Goal: Transaction & Acquisition: Purchase product/service

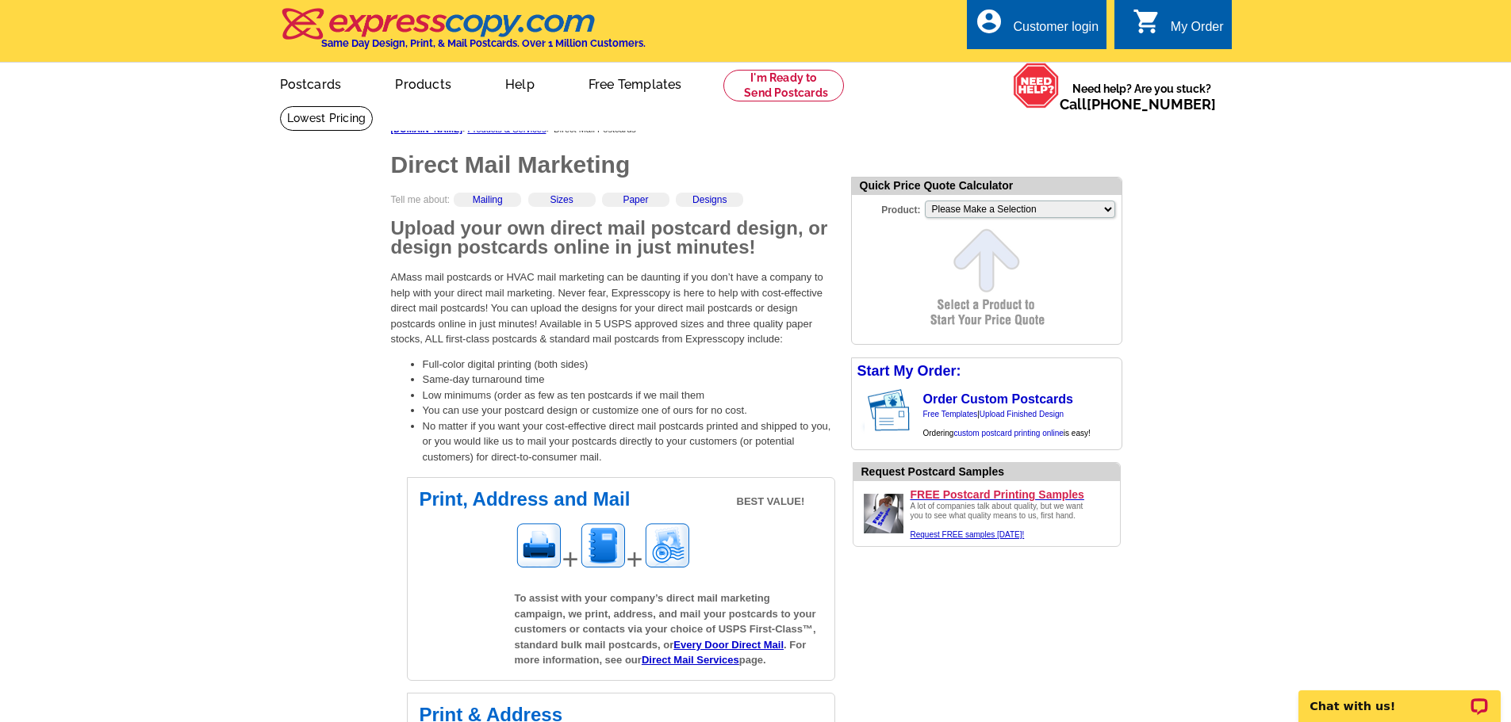
click at [1032, 34] on div "Customer login" at bounding box center [1056, 31] width 86 height 22
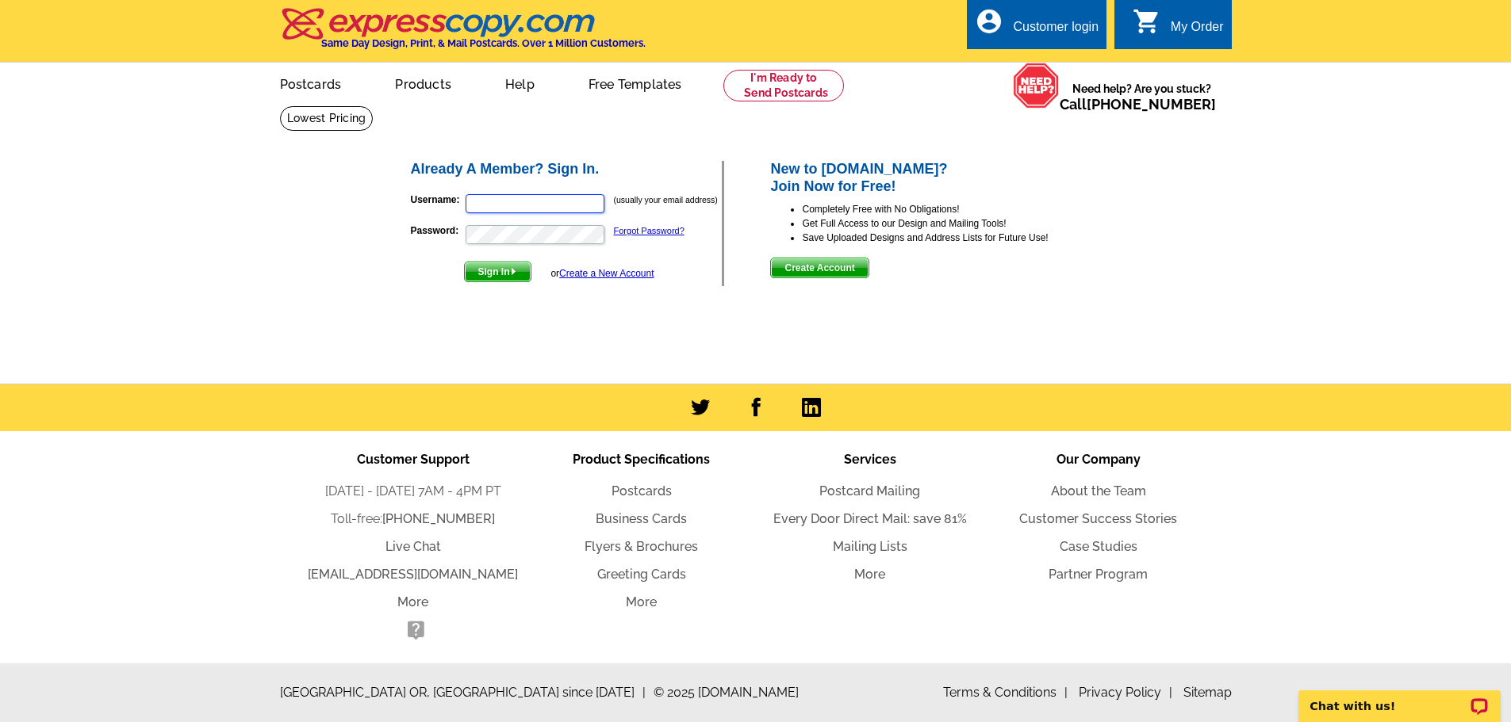
click at [480, 203] on input "Username:" at bounding box center [535, 203] width 139 height 19
type input "frosty@kw.com"
click at [653, 236] on link "Forgot Password?" at bounding box center [649, 231] width 71 height 10
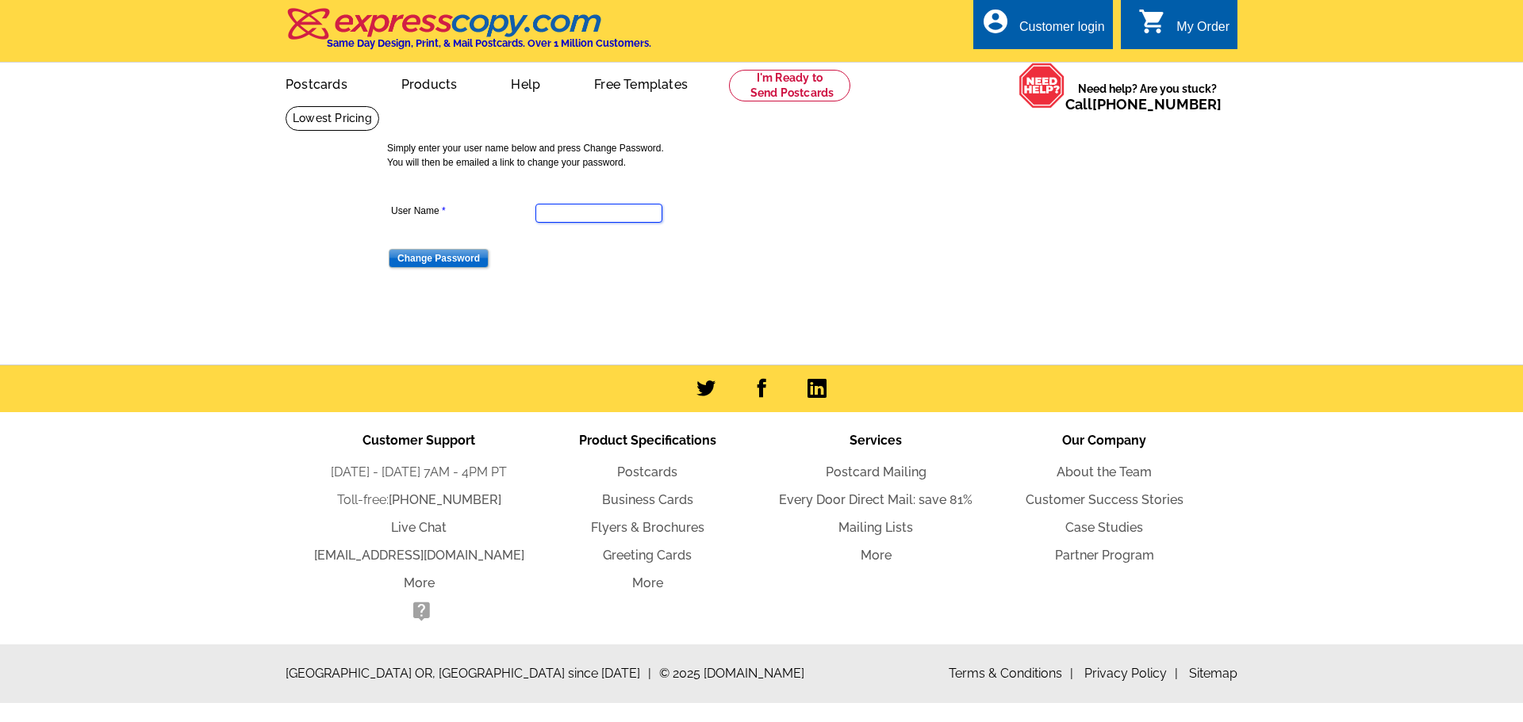
click at [542, 217] on input "User Name" at bounding box center [598, 213] width 127 height 19
type input "[EMAIL_ADDRESS][DOMAIN_NAME]"
click at [444, 259] on input "Change Password" at bounding box center [439, 258] width 100 height 19
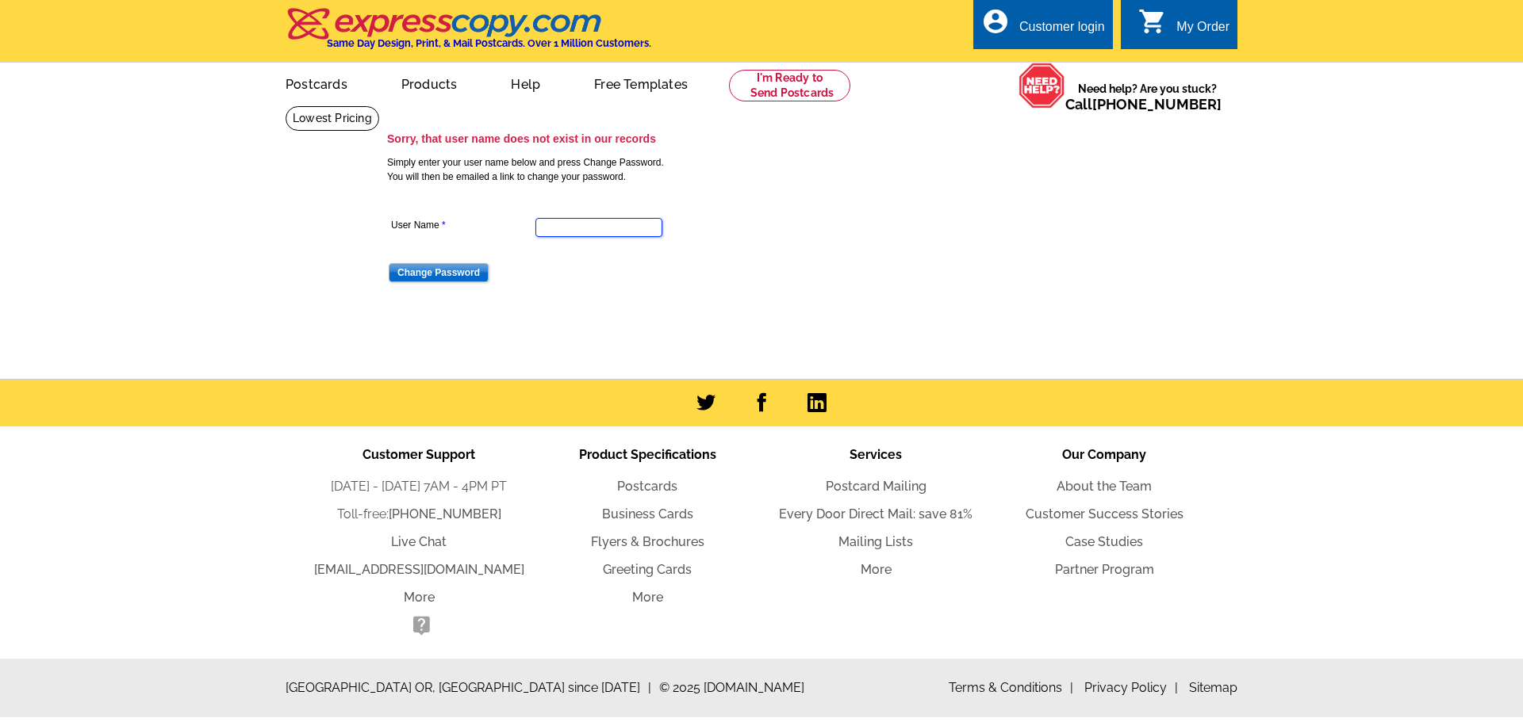
click at [551, 231] on input "User Name" at bounding box center [598, 227] width 127 height 19
type input "frosty@realtor.com"
click at [434, 275] on input "Change Password" at bounding box center [439, 272] width 100 height 19
click at [1063, 25] on div "Customer login" at bounding box center [1062, 31] width 86 height 22
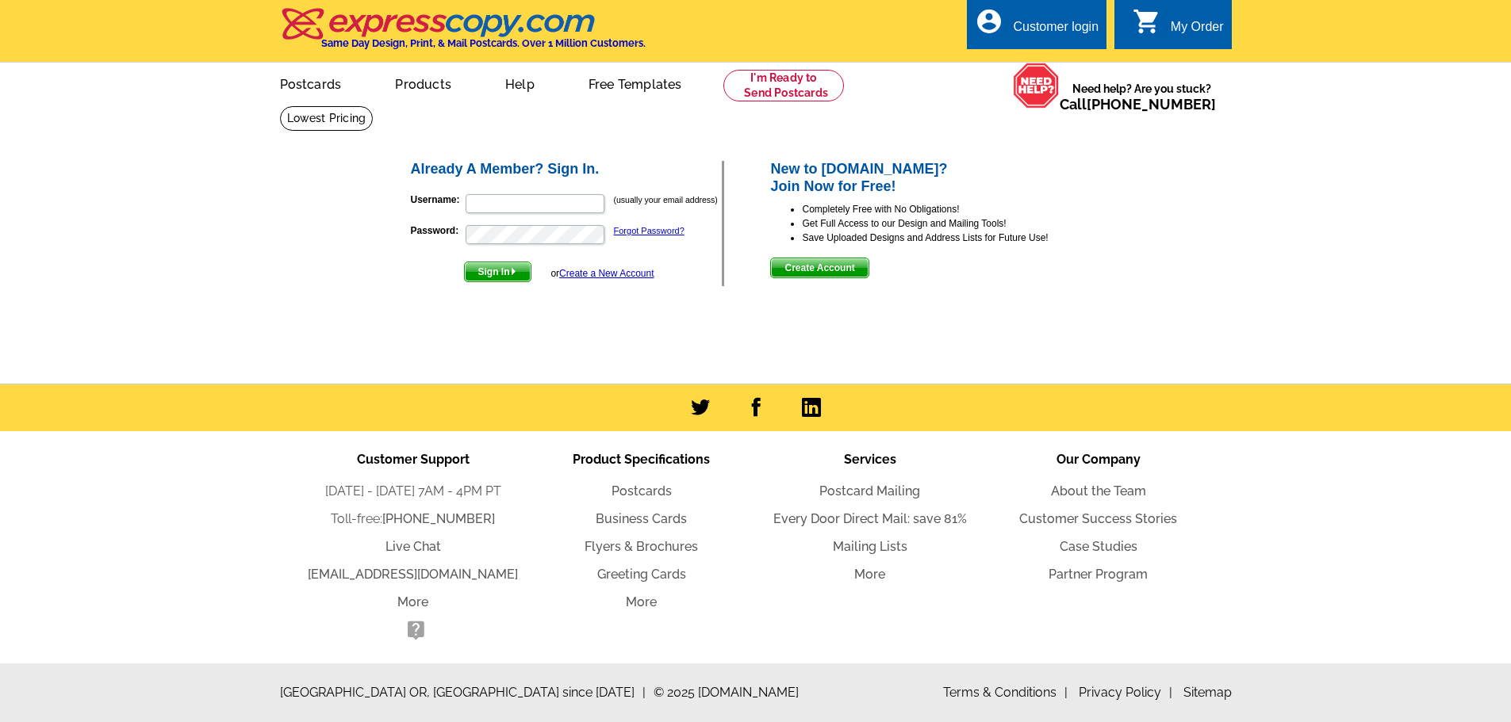
click at [596, 274] on link "Create a New Account" at bounding box center [606, 273] width 94 height 11
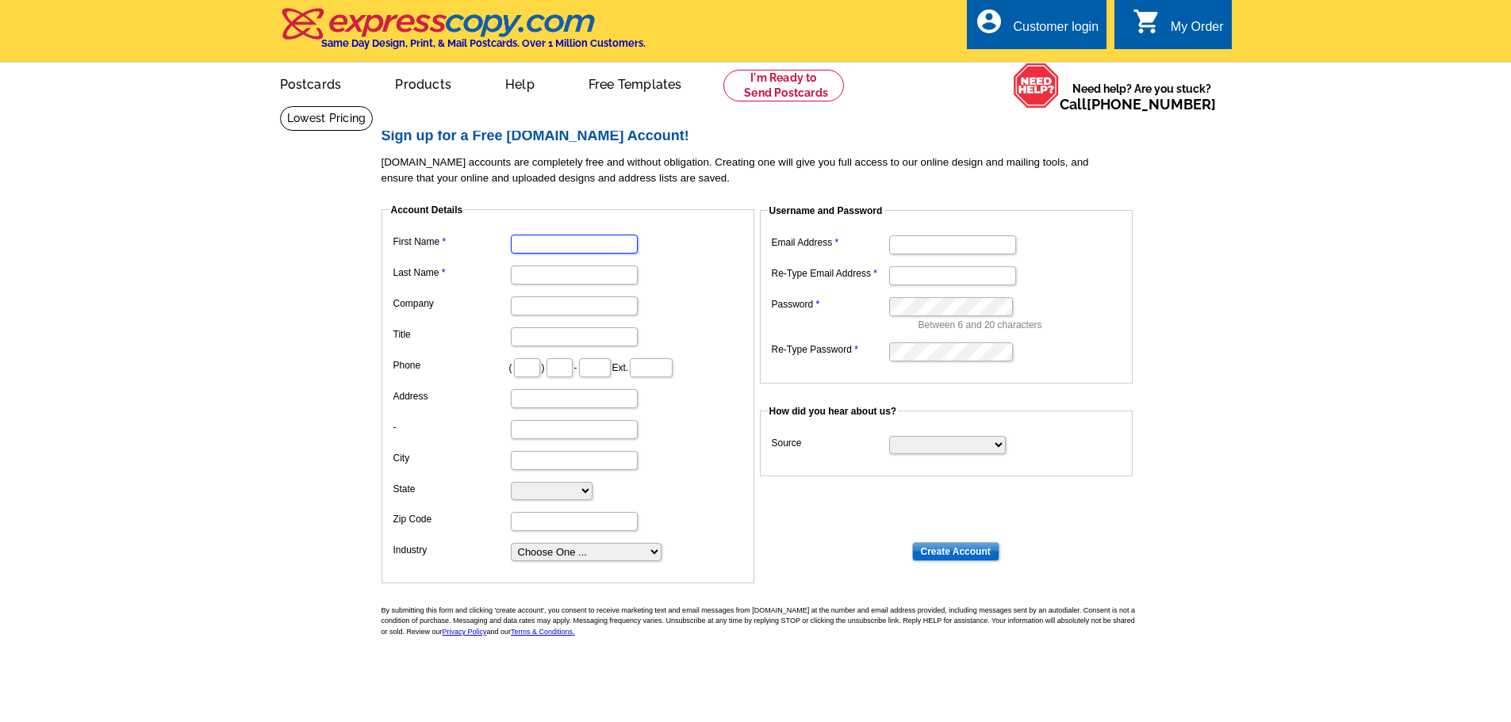
click at [529, 245] on input "First Name" at bounding box center [574, 244] width 127 height 19
type input "[PERSON_NAME] "Frosty""
type input "Erben"
type input "Toastmasters/ [PERSON_NAME] Yello"
type input "406"
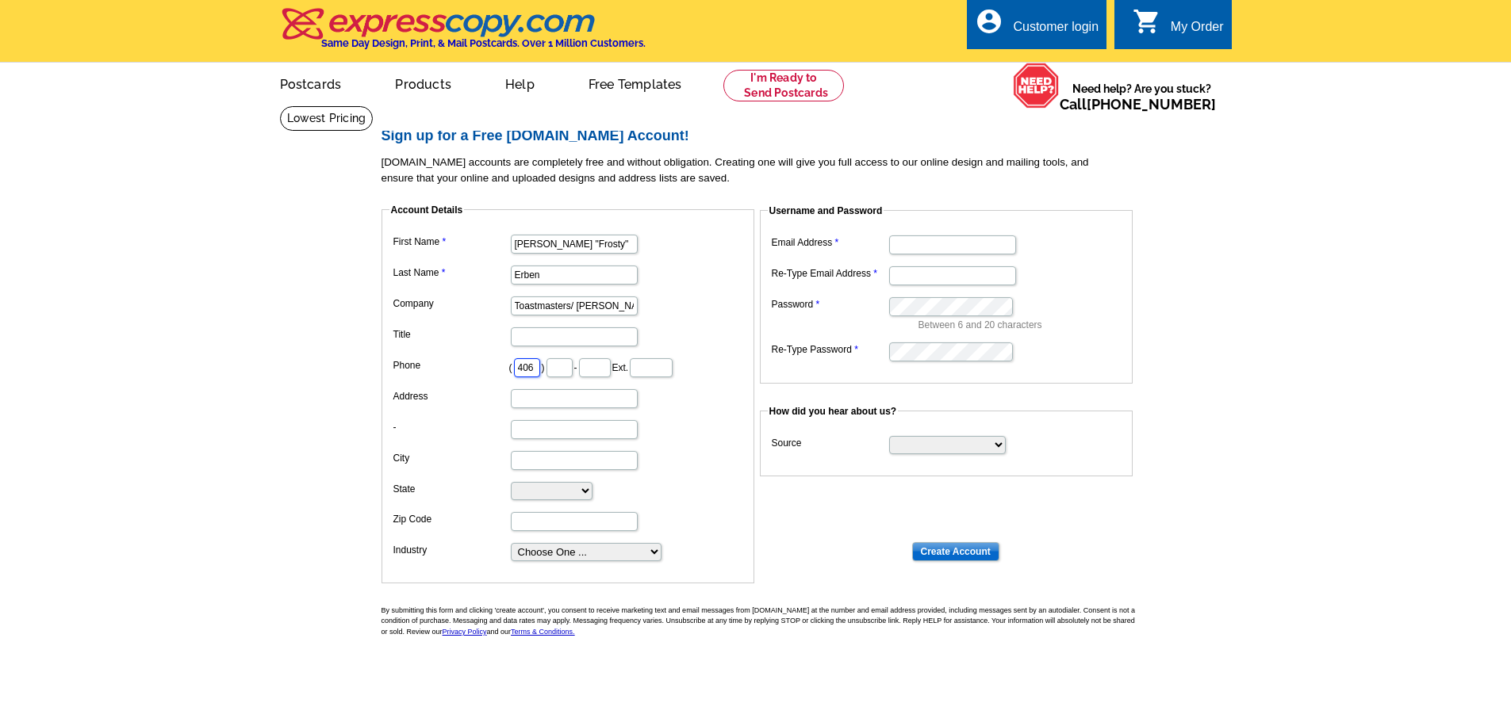
type input "855"
type input "8900"
type input "805"
type input "Granite Estates Ln"
type input "[PERSON_NAME]"
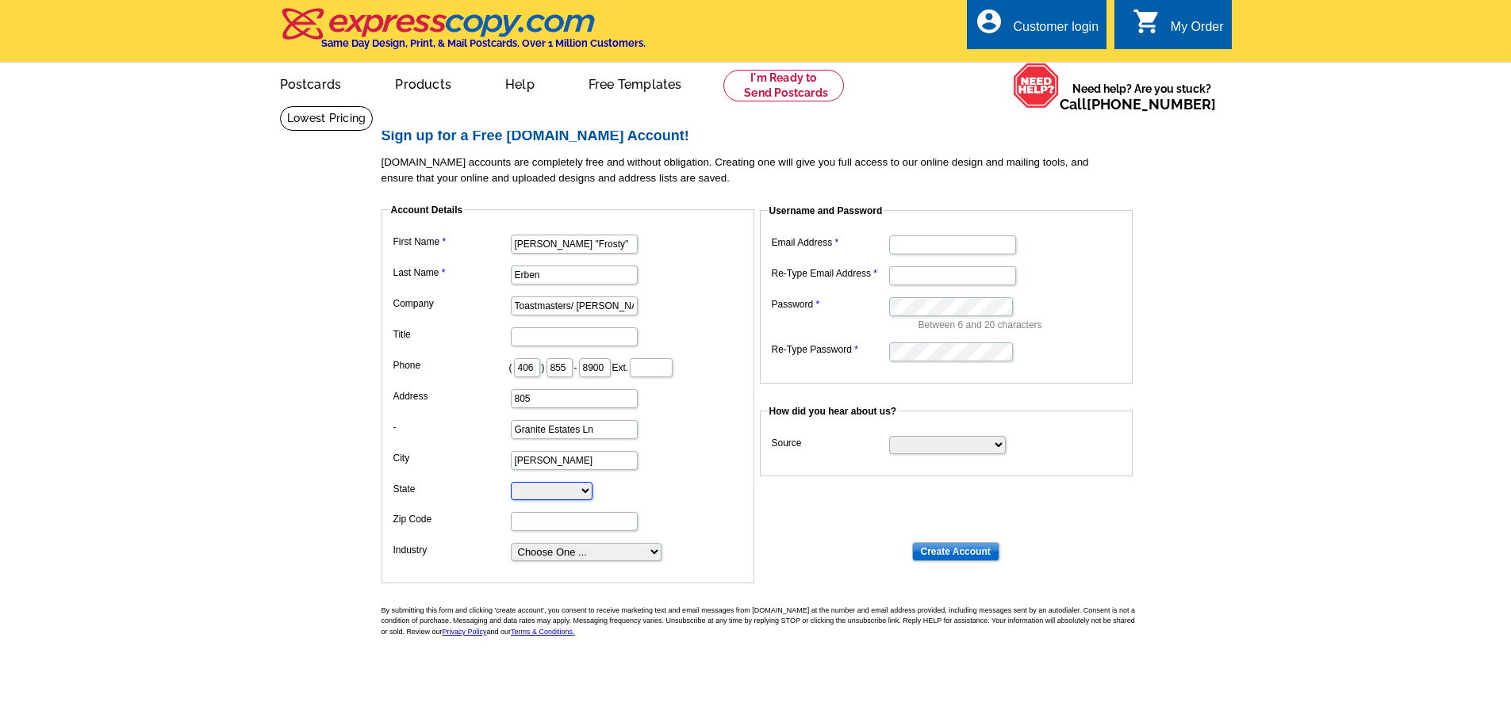
select select "MT"
type input "59101"
type input "[EMAIL_ADDRESS][DOMAIN_NAME]"
click at [930, 548] on input "Create Account" at bounding box center [955, 551] width 87 height 19
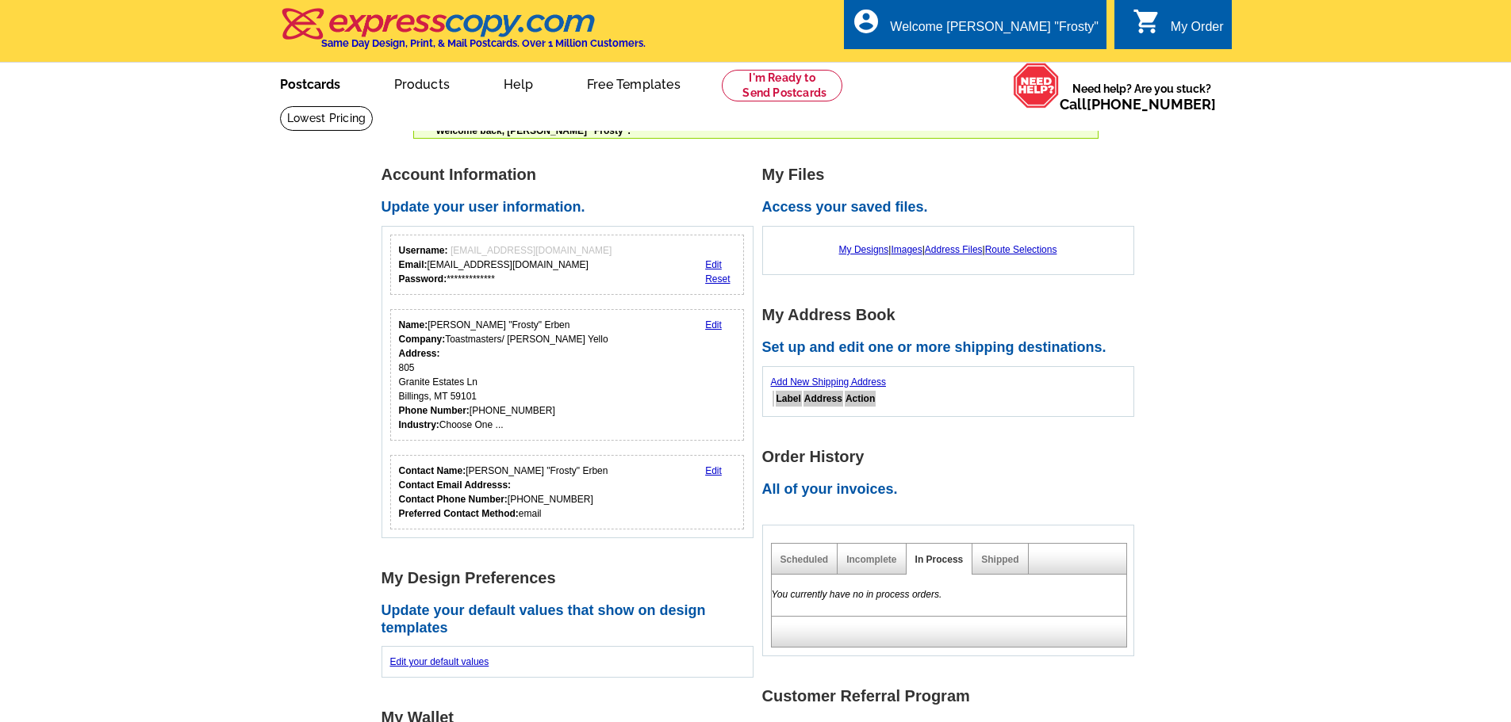
click at [295, 82] on link "Postcards" at bounding box center [310, 82] width 111 height 37
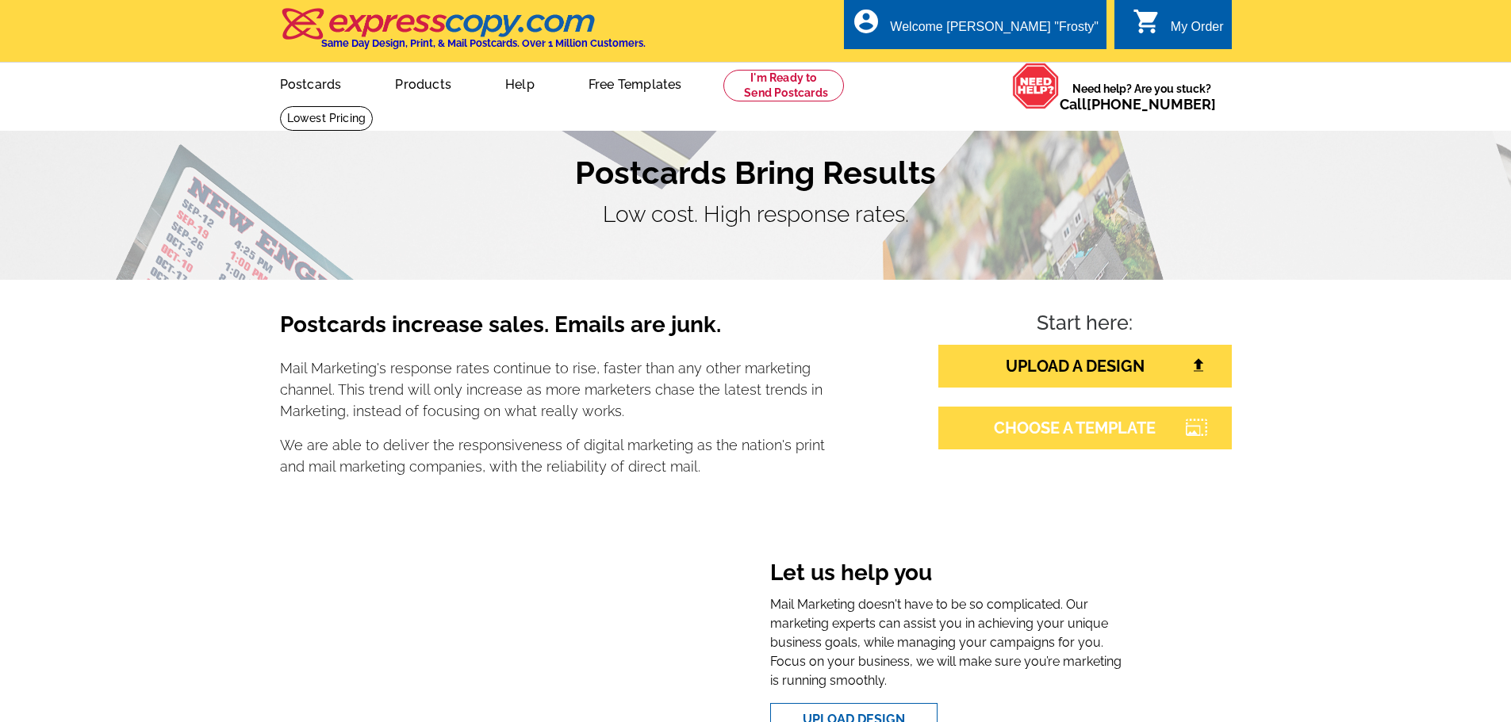
click at [1093, 429] on link "CHOOSE A TEMPLATE" at bounding box center [1084, 428] width 293 height 43
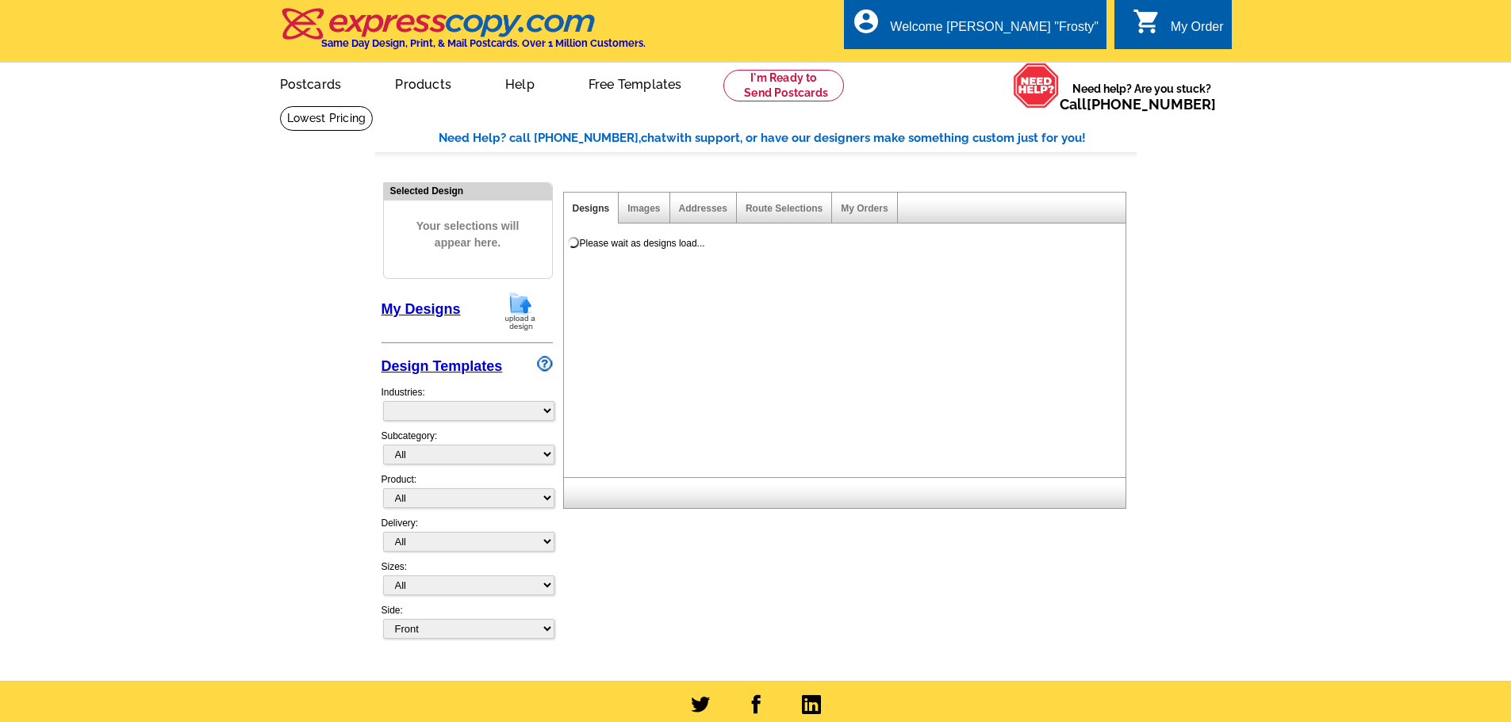
select select "785"
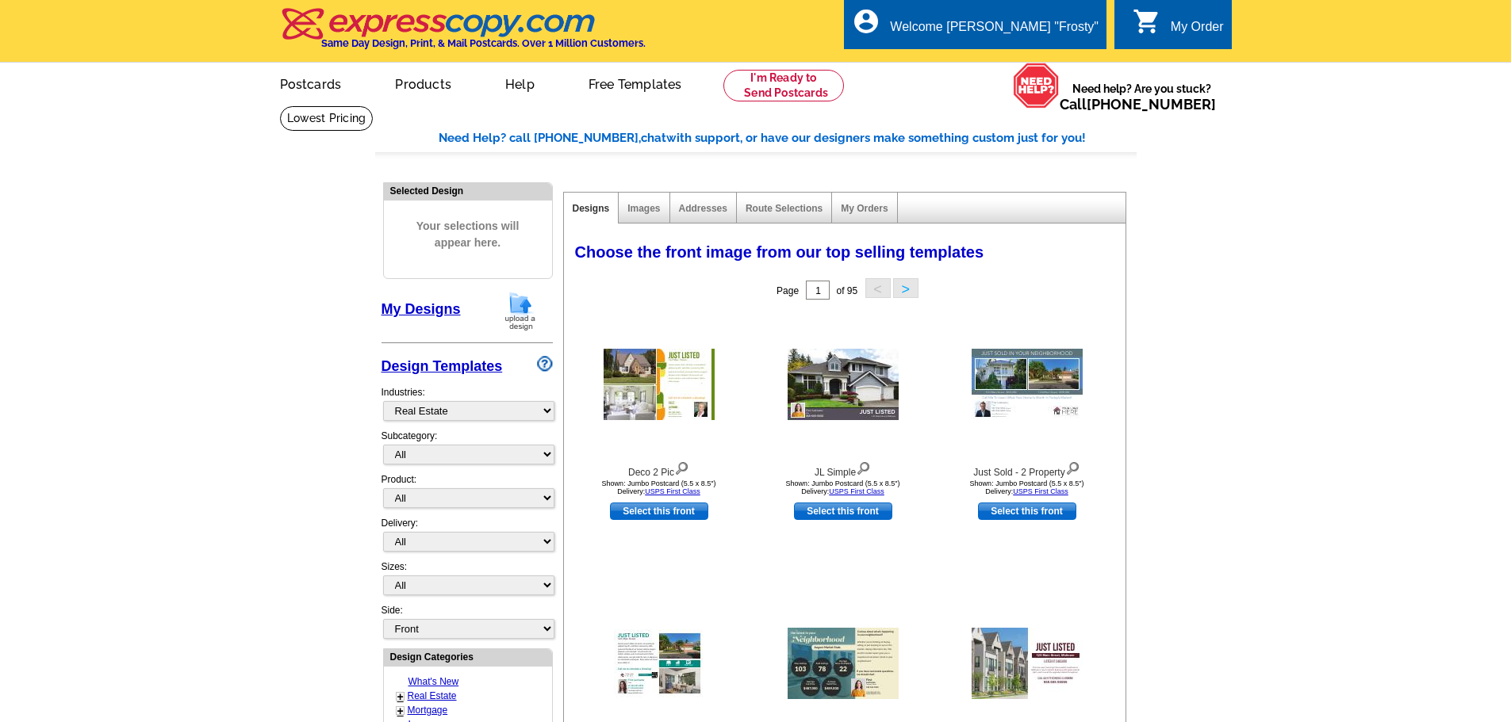
click at [438, 305] on link "My Designs" at bounding box center [420, 309] width 79 height 16
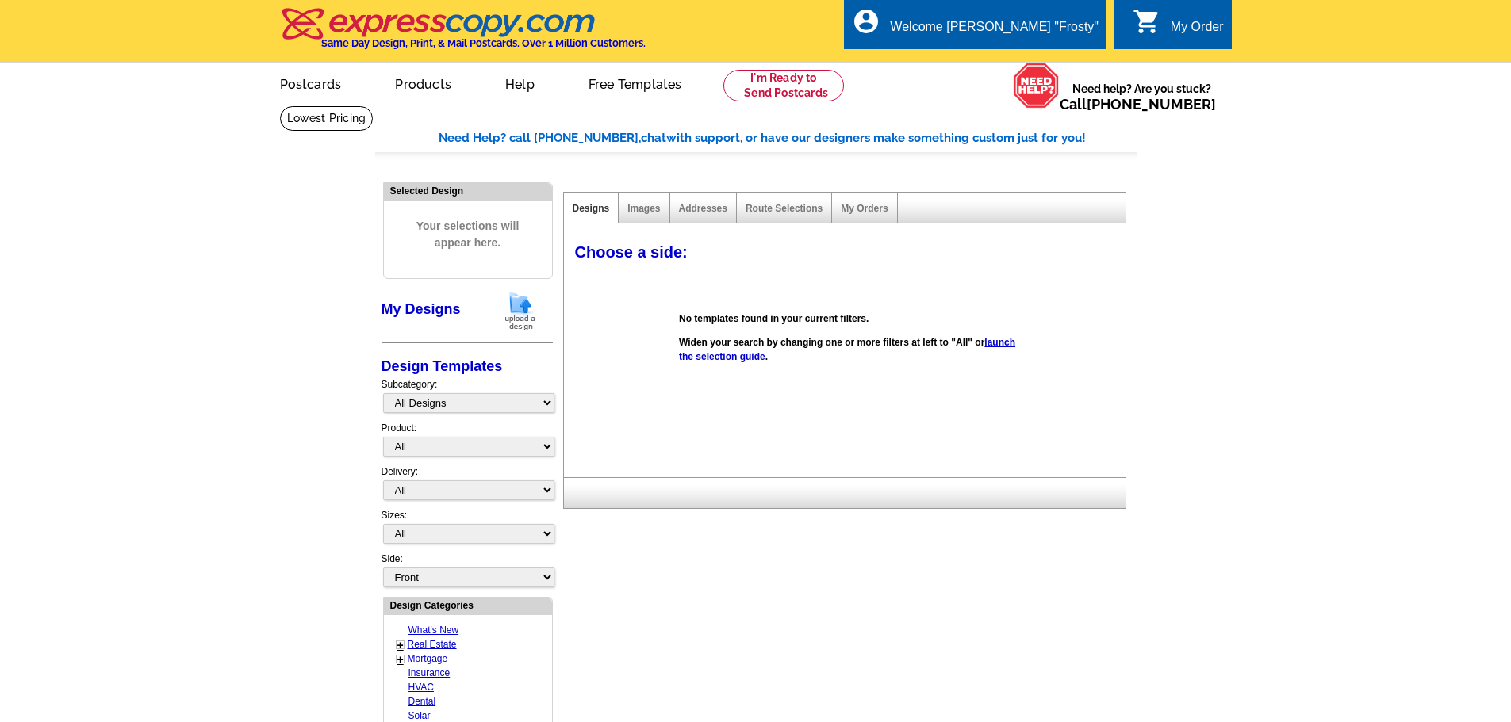
click at [1280, 293] on main "Need Help? call [PHONE_NUMBER], chat with support, or have our designers make s…" at bounding box center [755, 669] width 1511 height 1128
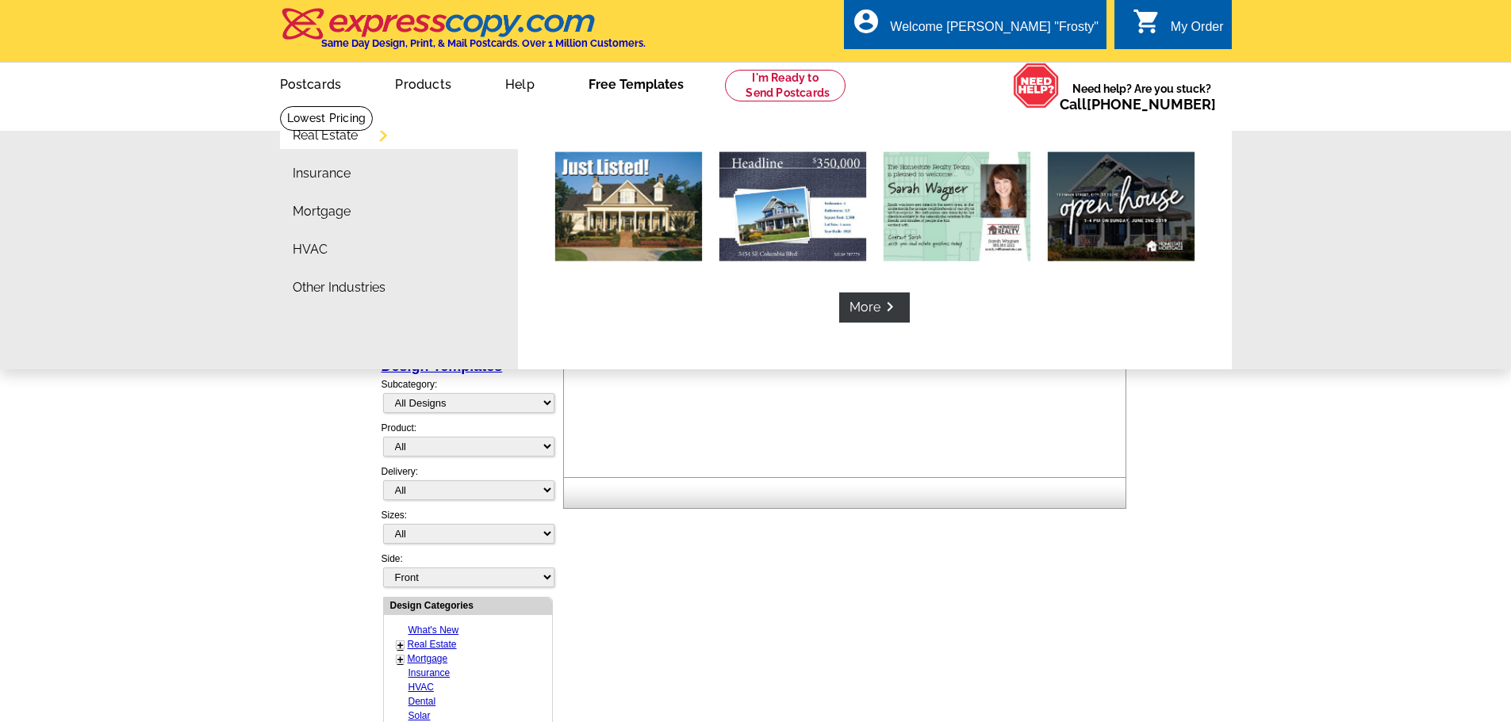
click at [595, 79] on link "Free Templates" at bounding box center [636, 82] width 146 height 37
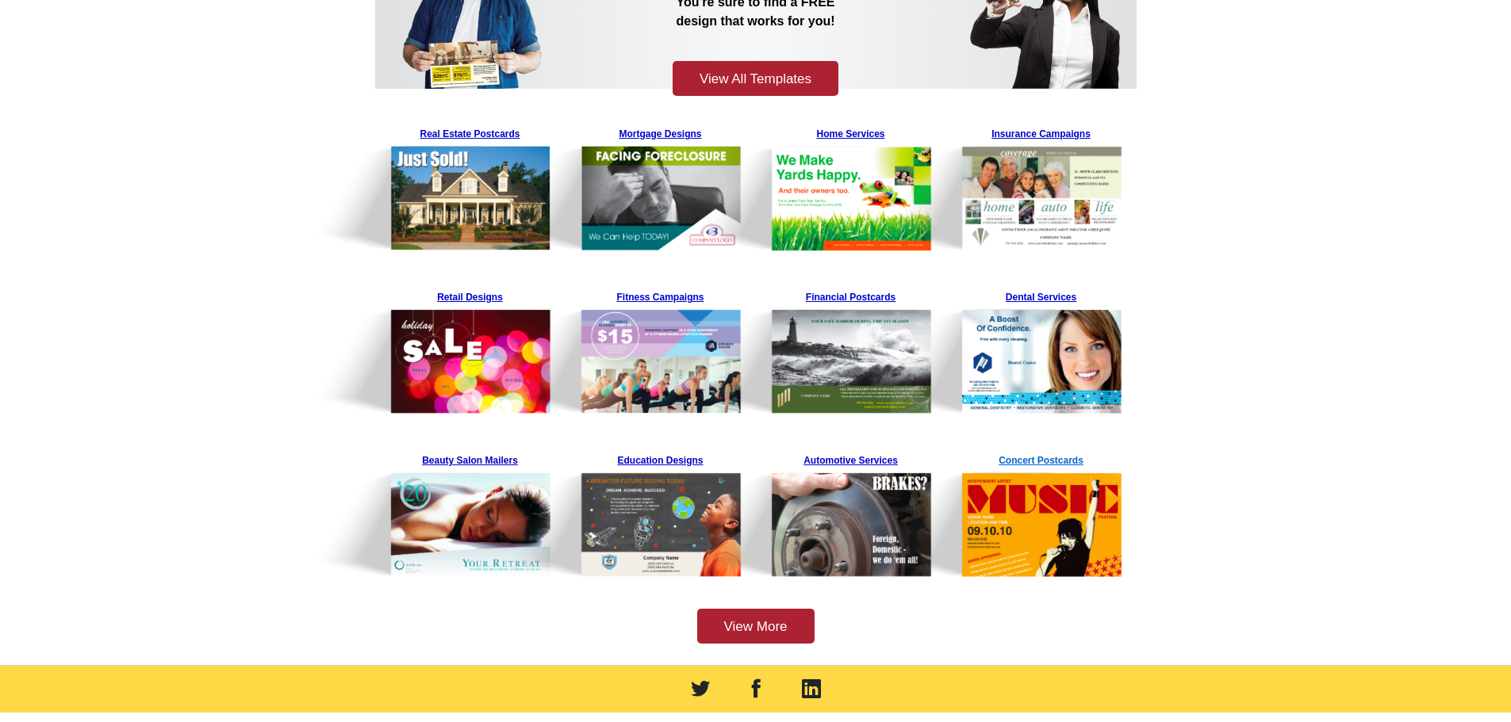
scroll to position [317, 0]
